Goal: Task Accomplishment & Management: Use online tool/utility

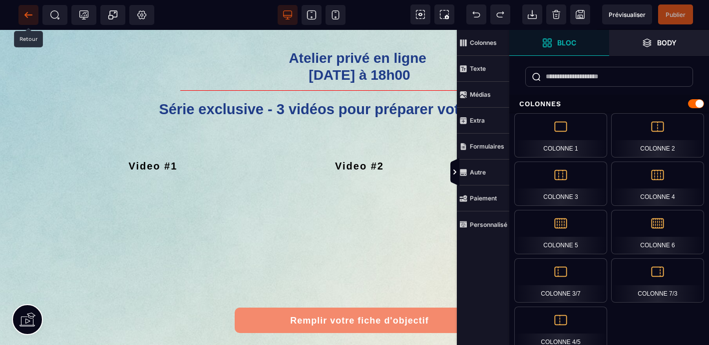
click at [27, 15] on icon at bounding box center [28, 15] width 10 height 10
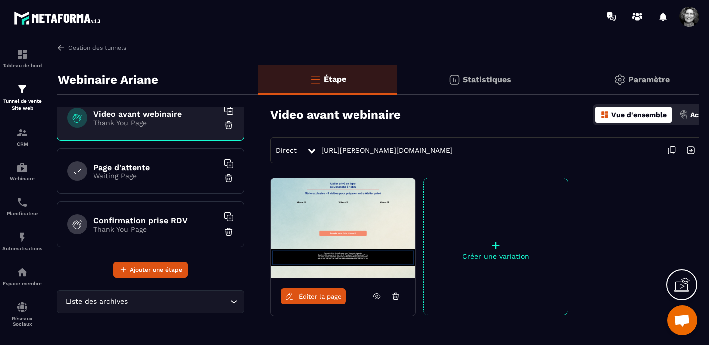
scroll to position [125, 0]
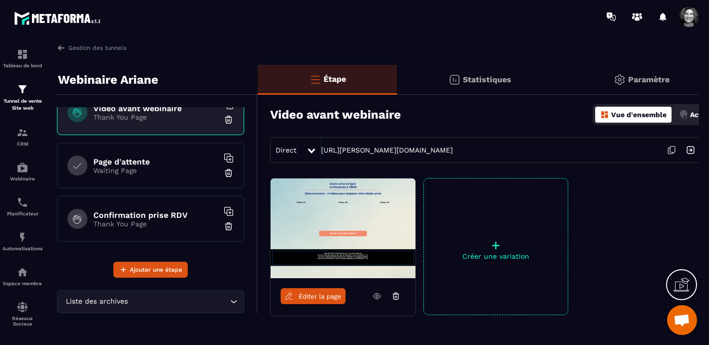
click at [165, 227] on p "Thank You Page" at bounding box center [155, 224] width 125 height 8
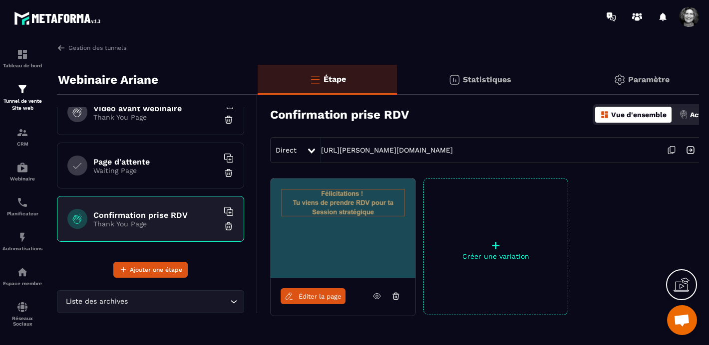
click at [319, 301] on link "Éditer la page" at bounding box center [313, 297] width 65 height 16
